Goal: Entertainment & Leisure: Consume media (video, audio)

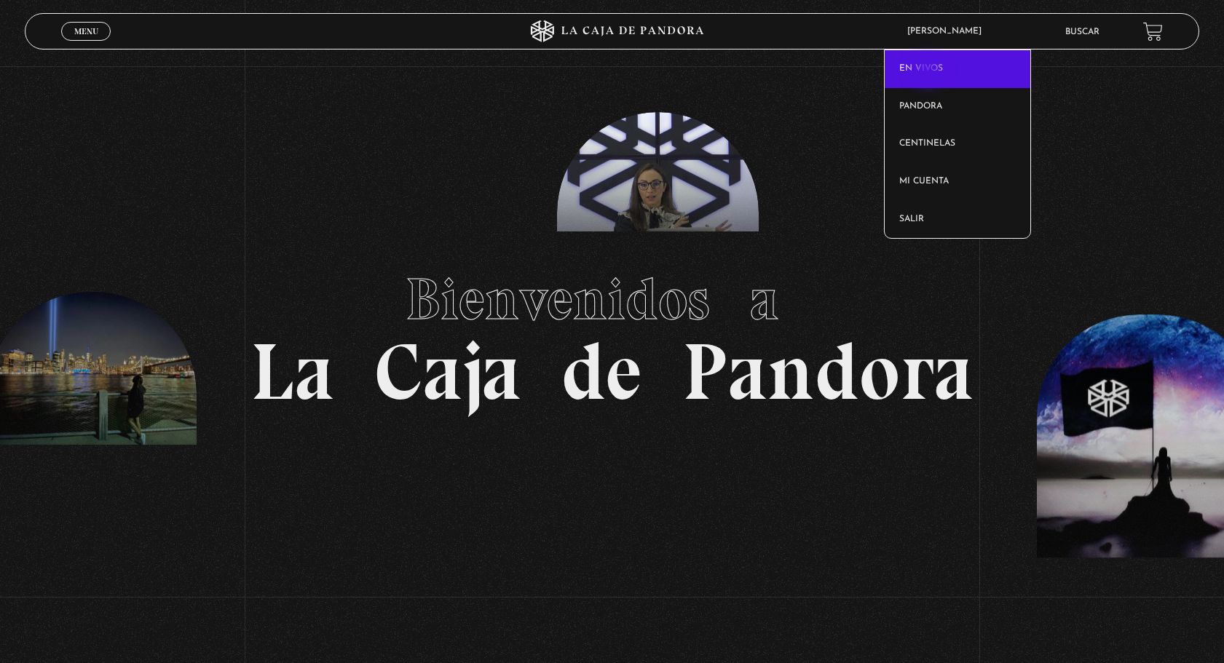
click at [929, 72] on link "En vivos" at bounding box center [958, 69] width 146 height 38
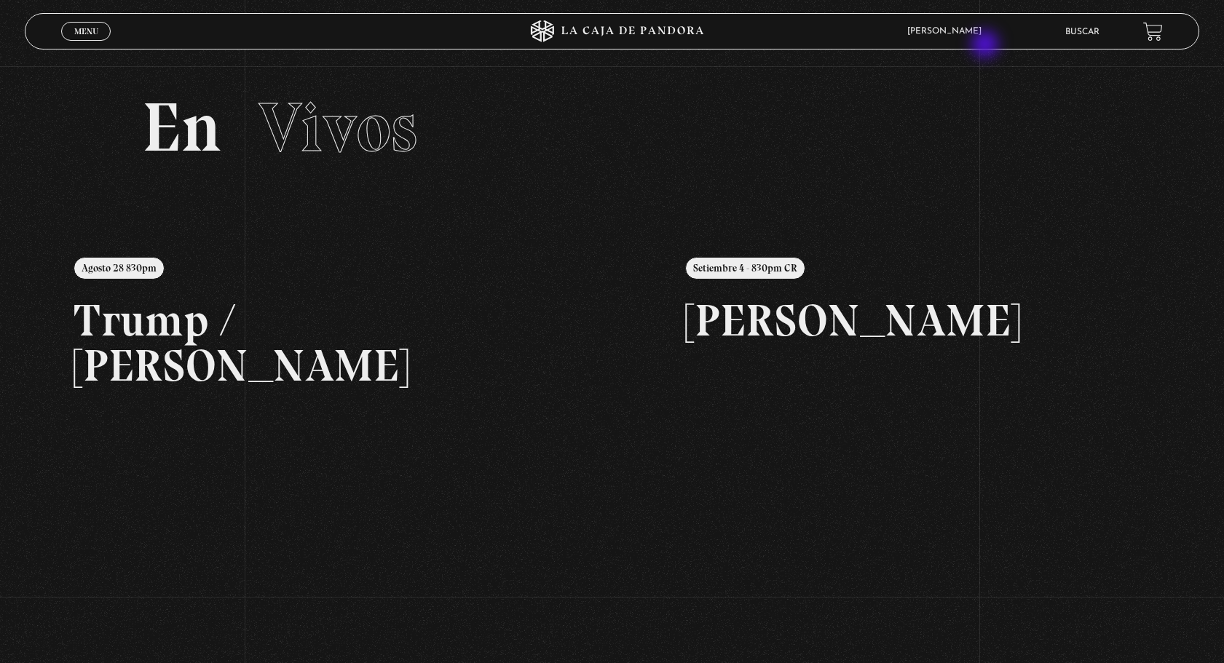
scroll to position [8, 0]
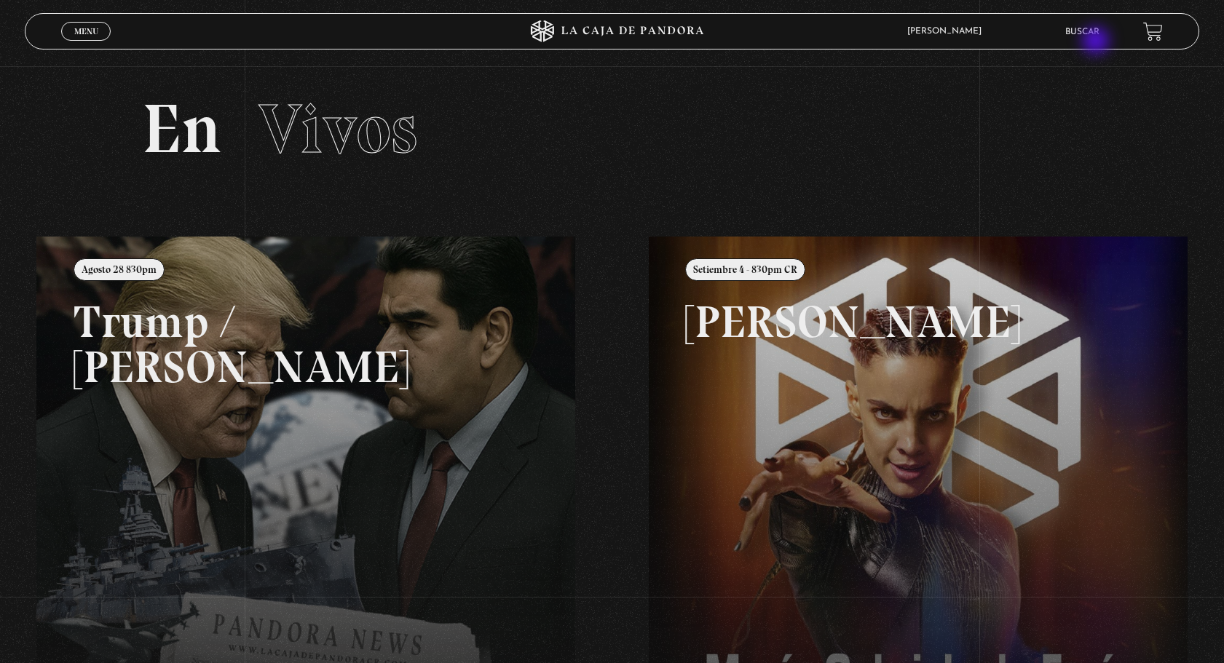
click at [1097, 42] on li "Buscar" at bounding box center [1082, 31] width 34 height 23
click at [1087, 39] on li "Buscar" at bounding box center [1082, 31] width 34 height 23
click at [1072, 29] on link "Buscar" at bounding box center [1082, 32] width 34 height 9
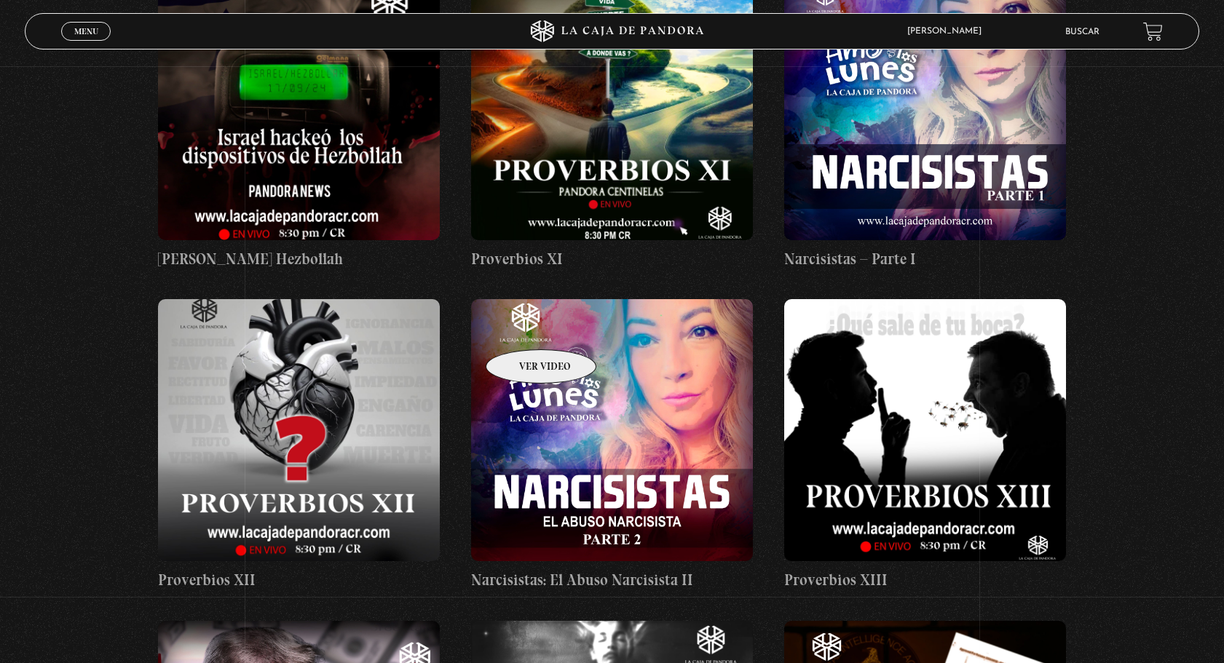
scroll to position [3261, 0]
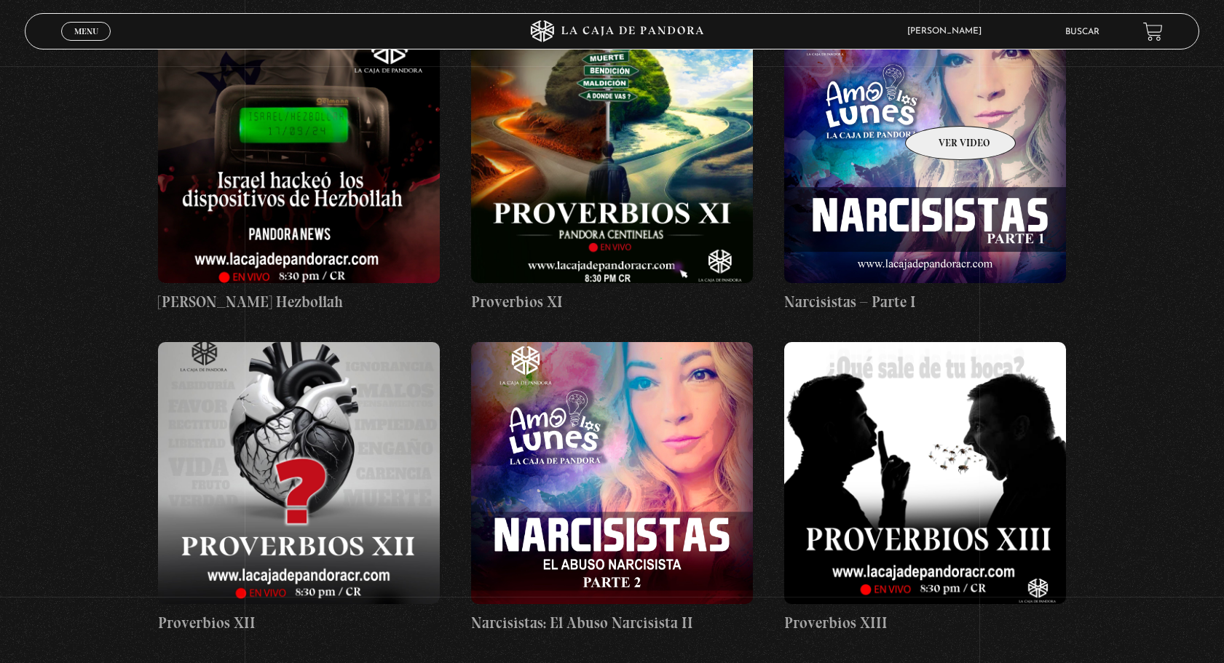
click at [942, 104] on figure at bounding box center [925, 152] width 282 height 262
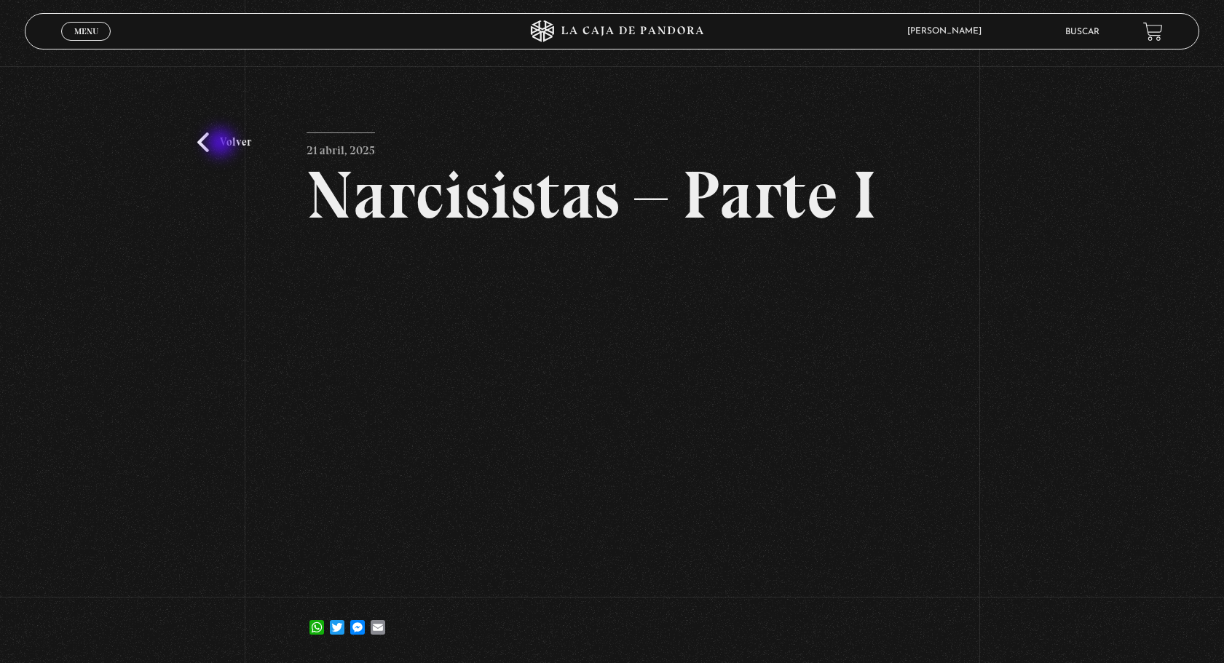
click at [220, 143] on link "Volver" at bounding box center [224, 143] width 54 height 20
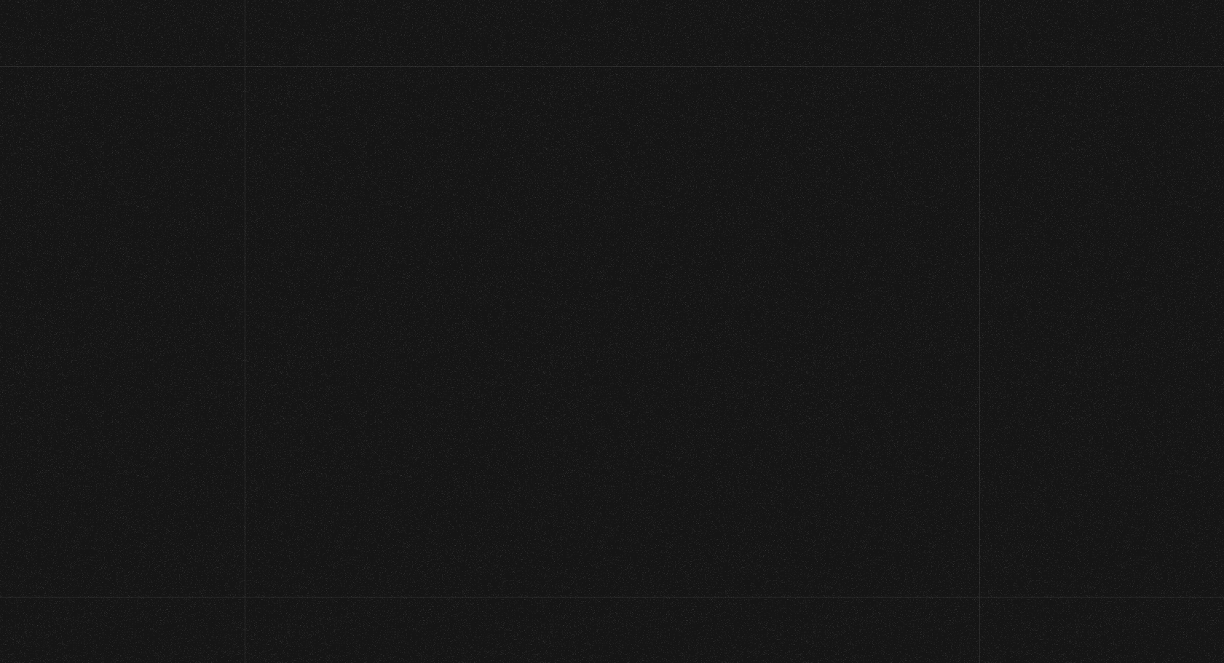
scroll to position [3261, 0]
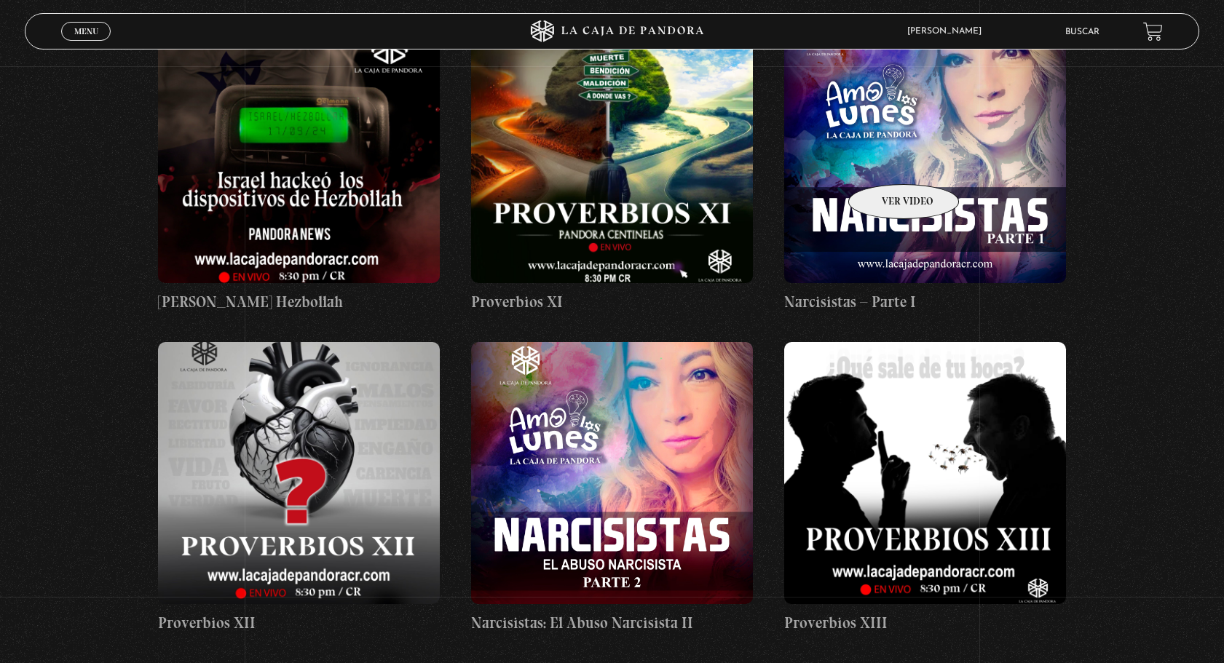
click at [885, 162] on figure at bounding box center [925, 152] width 282 height 262
